Goal: Check status: Check status

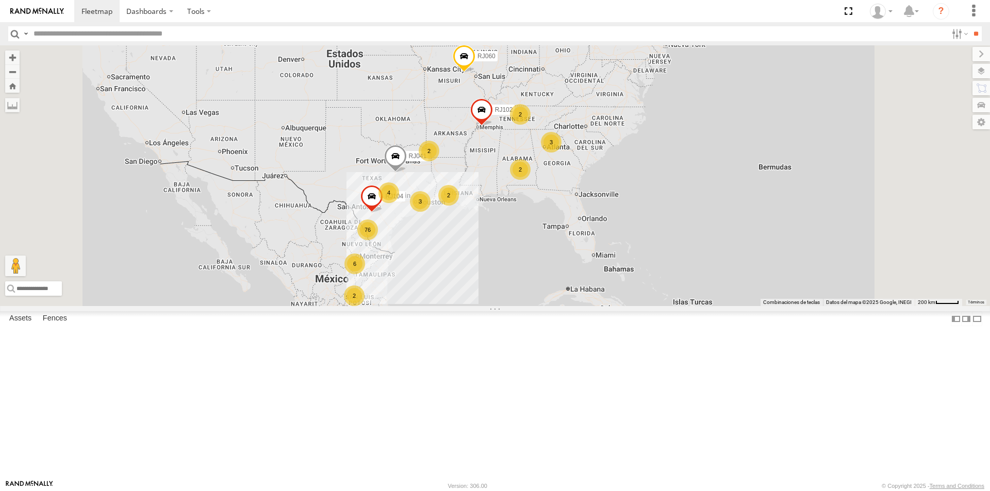
click at [138, 33] on input "text" at bounding box center [488, 33] width 918 height 15
type input "*****"
click at [970, 26] on input "**" at bounding box center [976, 33] width 12 height 15
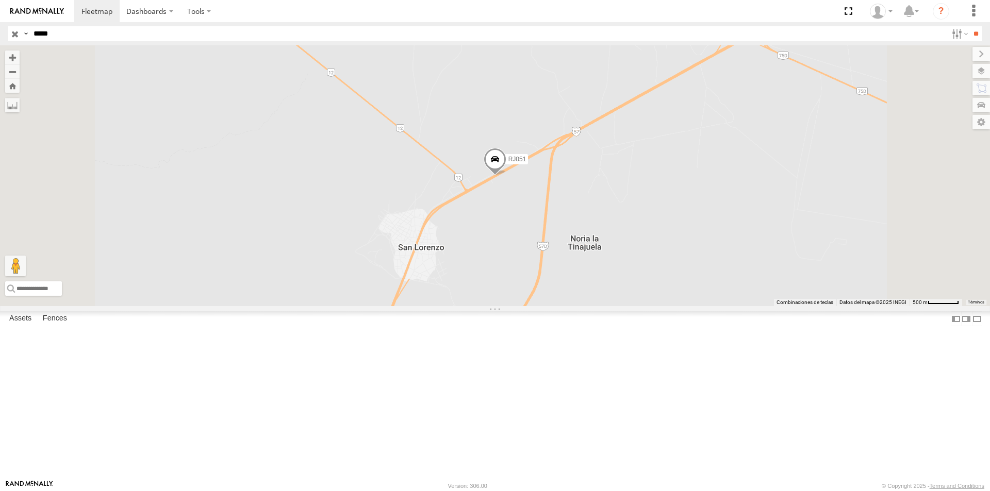
click at [506, 176] on span at bounding box center [495, 162] width 23 height 28
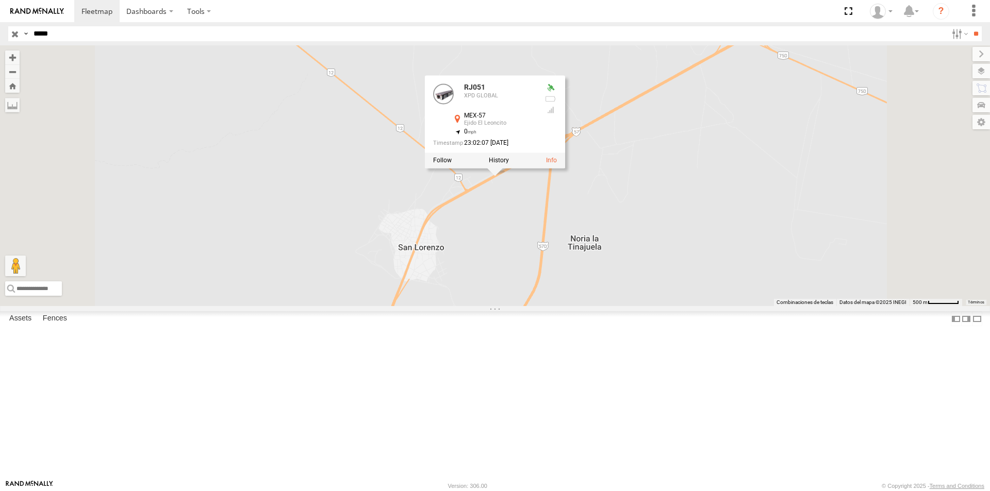
click at [627, 290] on div "RJ051 RJ051 XPD GLOBAL MEX-57 Ejido El Leoncito 22.5697 , -100.63411 0 23:02:07…" at bounding box center [495, 175] width 990 height 261
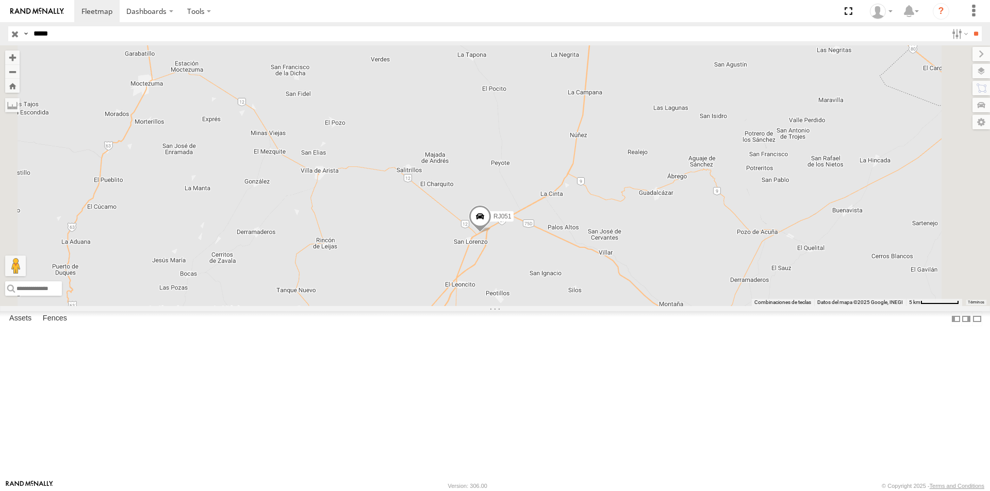
click at [491, 233] on span at bounding box center [480, 219] width 23 height 28
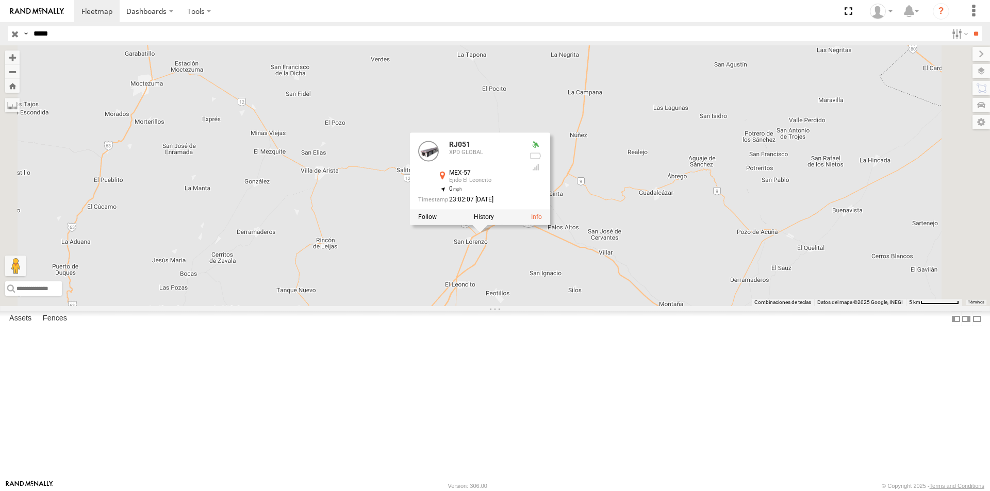
click at [639, 306] on div "RJ051 RJ051 XPD GLOBAL MEX-57 Ejido El Leoncito 22.5697 , -100.63411 0 23:02:07…" at bounding box center [495, 175] width 990 height 261
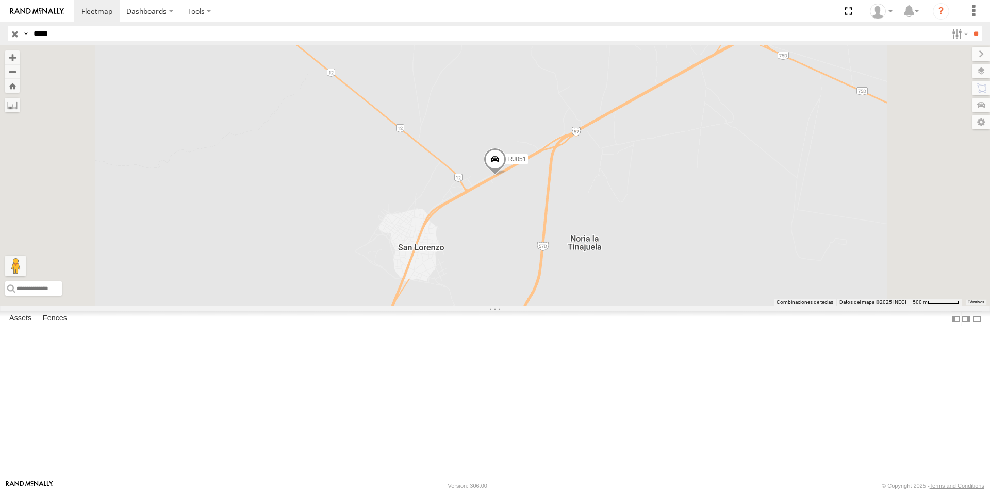
click at [506, 176] on span at bounding box center [495, 162] width 23 height 28
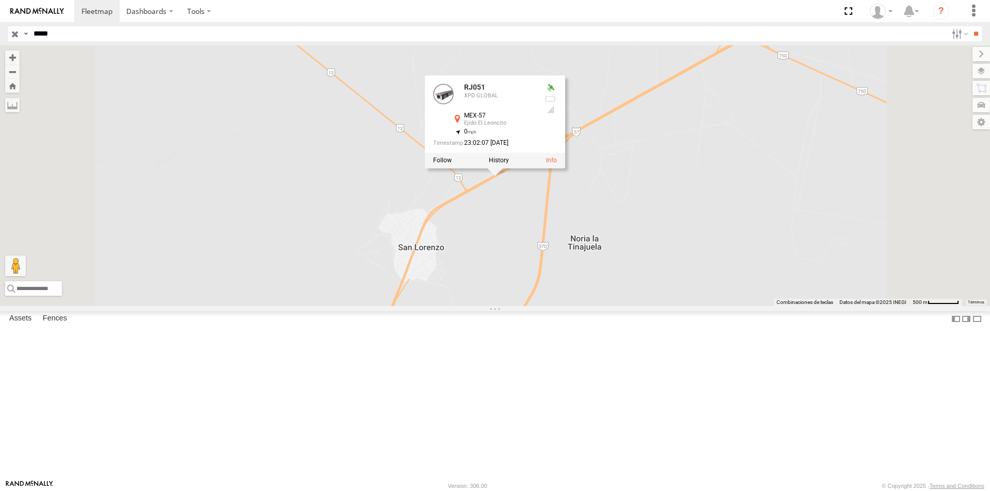
click at [605, 268] on div "RJ051 RJ051 XPD GLOBAL MEX-57 Ejido El Leoncito 22.5697 , -100.63411 0 23:02:07…" at bounding box center [495, 175] width 990 height 261
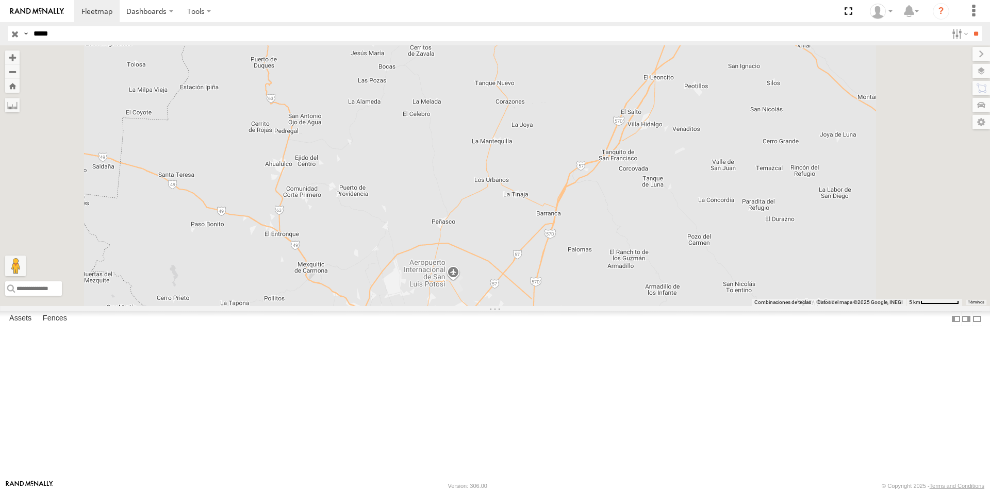
drag, startPoint x: 831, startPoint y: 289, endPoint x: 799, endPoint y: 159, distance: 133.8
click at [799, 158] on div "RJ051" at bounding box center [495, 175] width 990 height 261
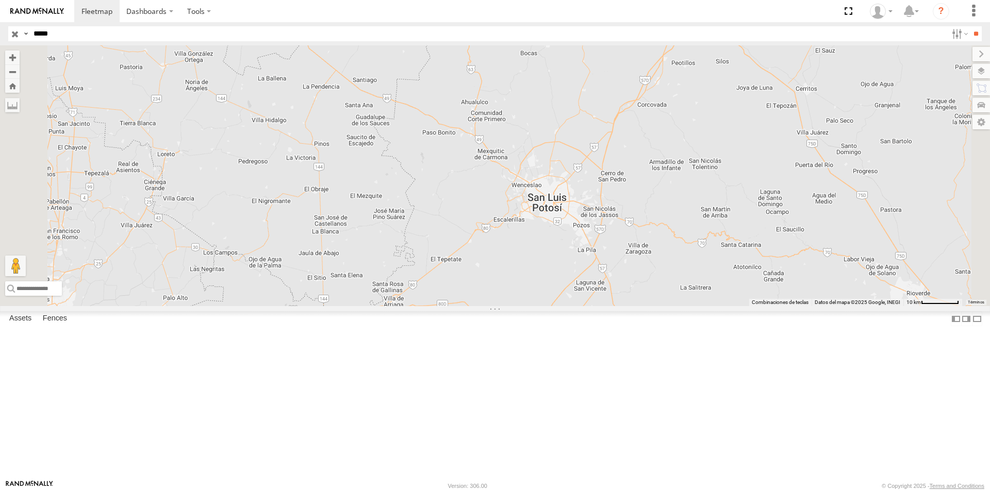
drag, startPoint x: 793, startPoint y: 270, endPoint x: 777, endPoint y: 174, distance: 96.6
click at [778, 177] on div "RJ051" at bounding box center [495, 175] width 990 height 261
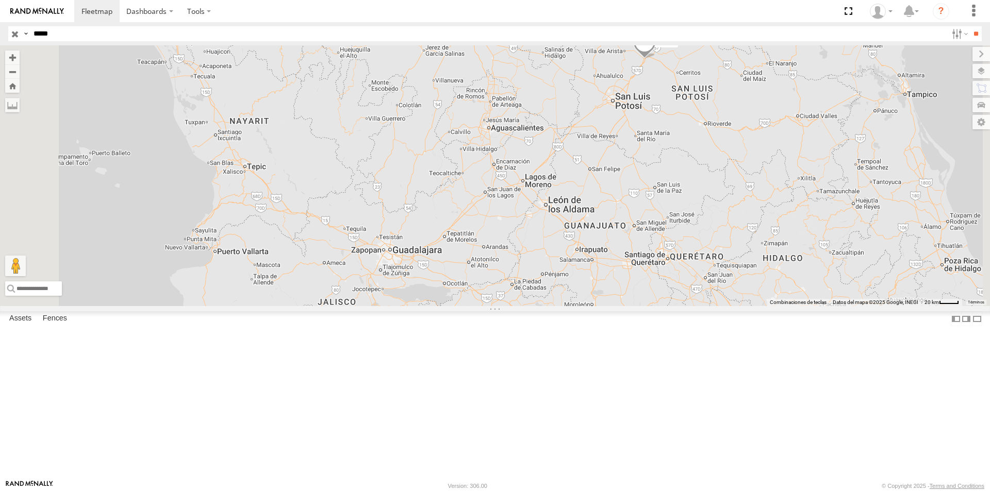
drag, startPoint x: 796, startPoint y: 243, endPoint x: 785, endPoint y: 215, distance: 30.3
click at [785, 215] on div "RJ051" at bounding box center [495, 175] width 990 height 261
click at [656, 59] on span at bounding box center [644, 45] width 23 height 28
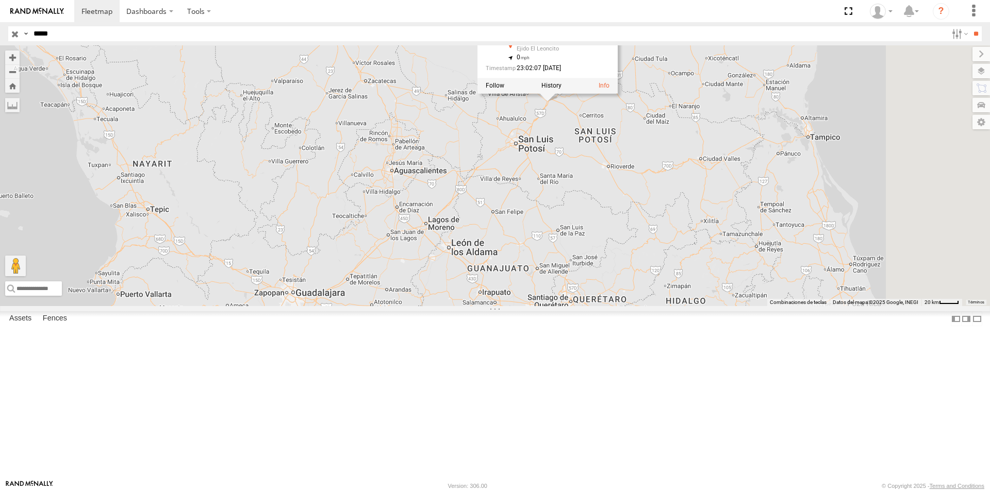
drag, startPoint x: 803, startPoint y: 238, endPoint x: 679, endPoint y: 303, distance: 139.7
click at [679, 303] on div "RJ051 RJ051 XPD GLOBAL MEX-57 Ejido El Leoncito 22.5697 , -100.63411 0 23:02:07…" at bounding box center [495, 175] width 990 height 261
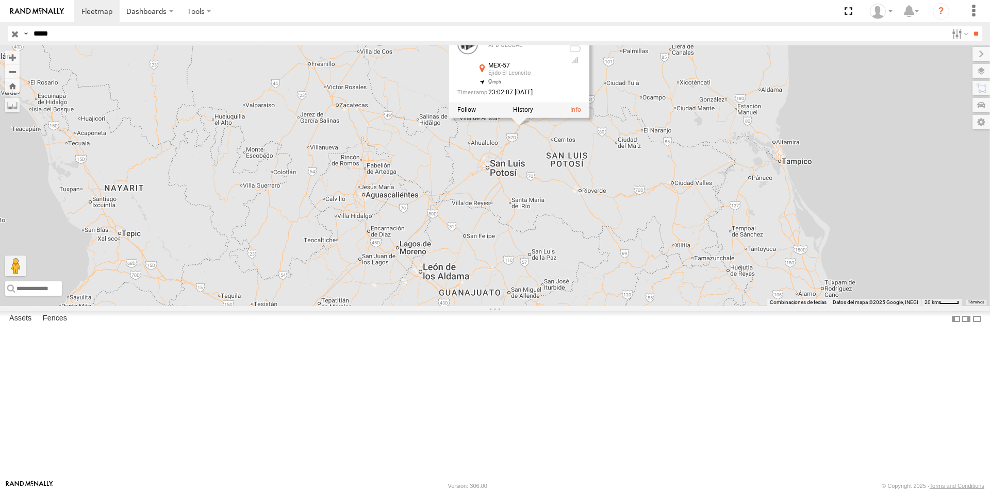
click at [659, 225] on div "RJ051 RJ051 XPD GLOBAL MEX-57 Ejido El Leoncito 22.5697 , -100.63411 0 23:02:07…" at bounding box center [495, 175] width 990 height 261
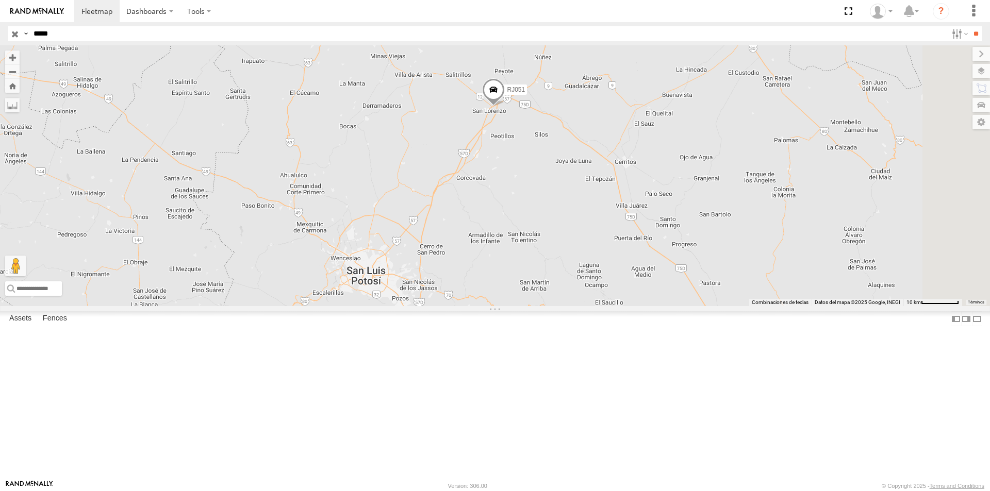
click at [505, 106] on span at bounding box center [493, 92] width 23 height 28
